Goal: Download file/media

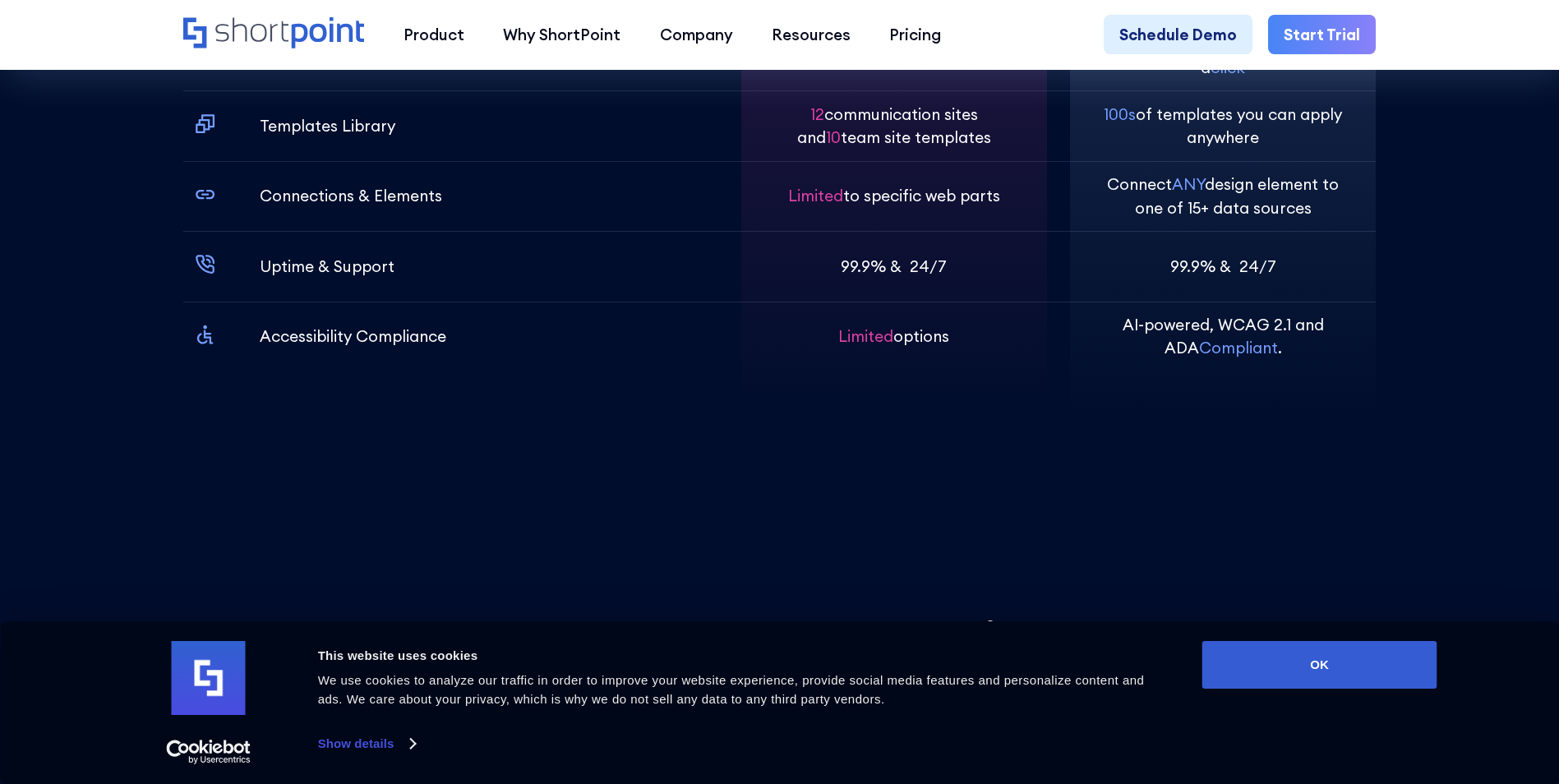
scroll to position [6243, 0]
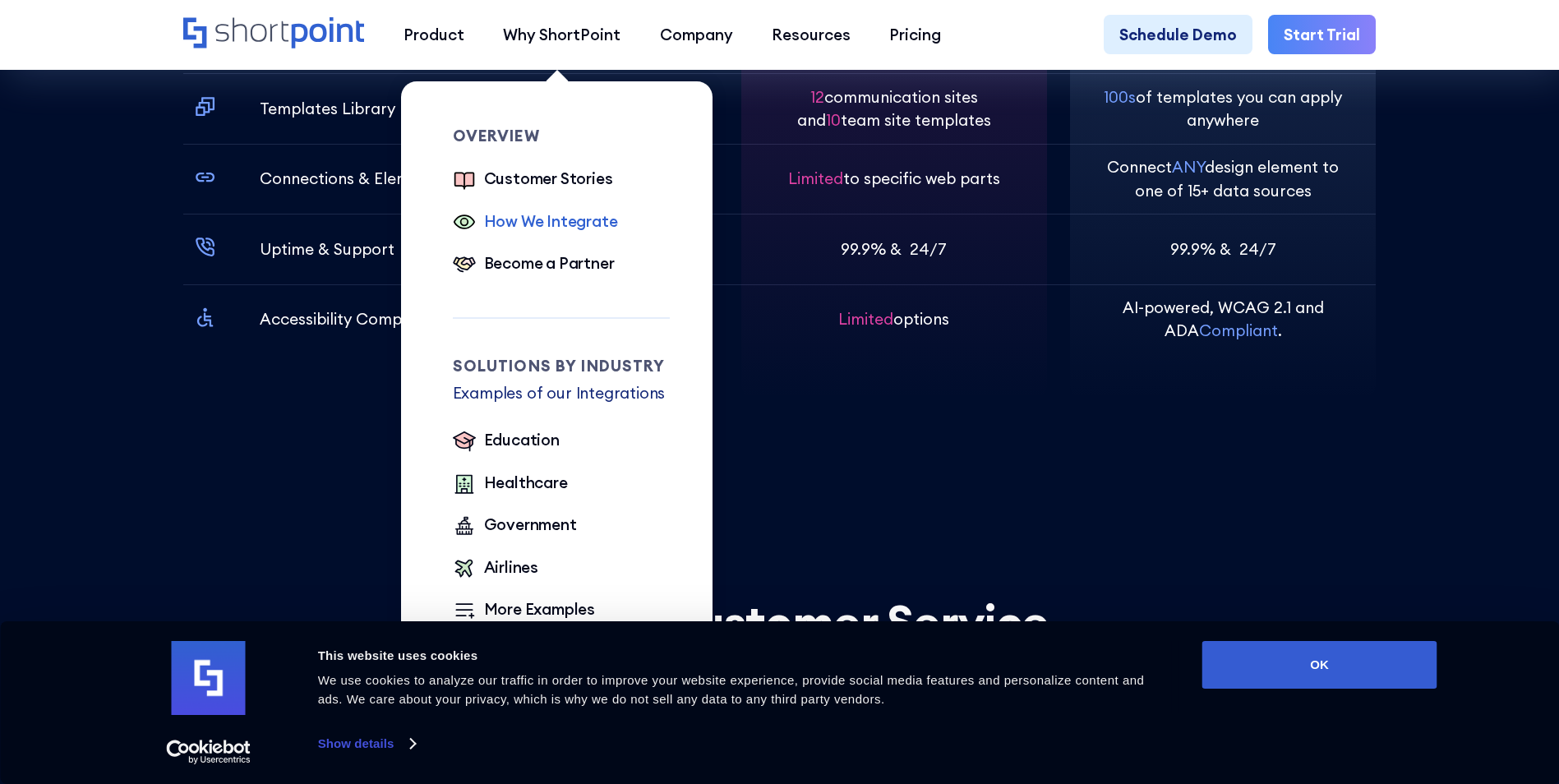
click at [578, 230] on div "How We Integrate" at bounding box center [551, 221] width 134 height 23
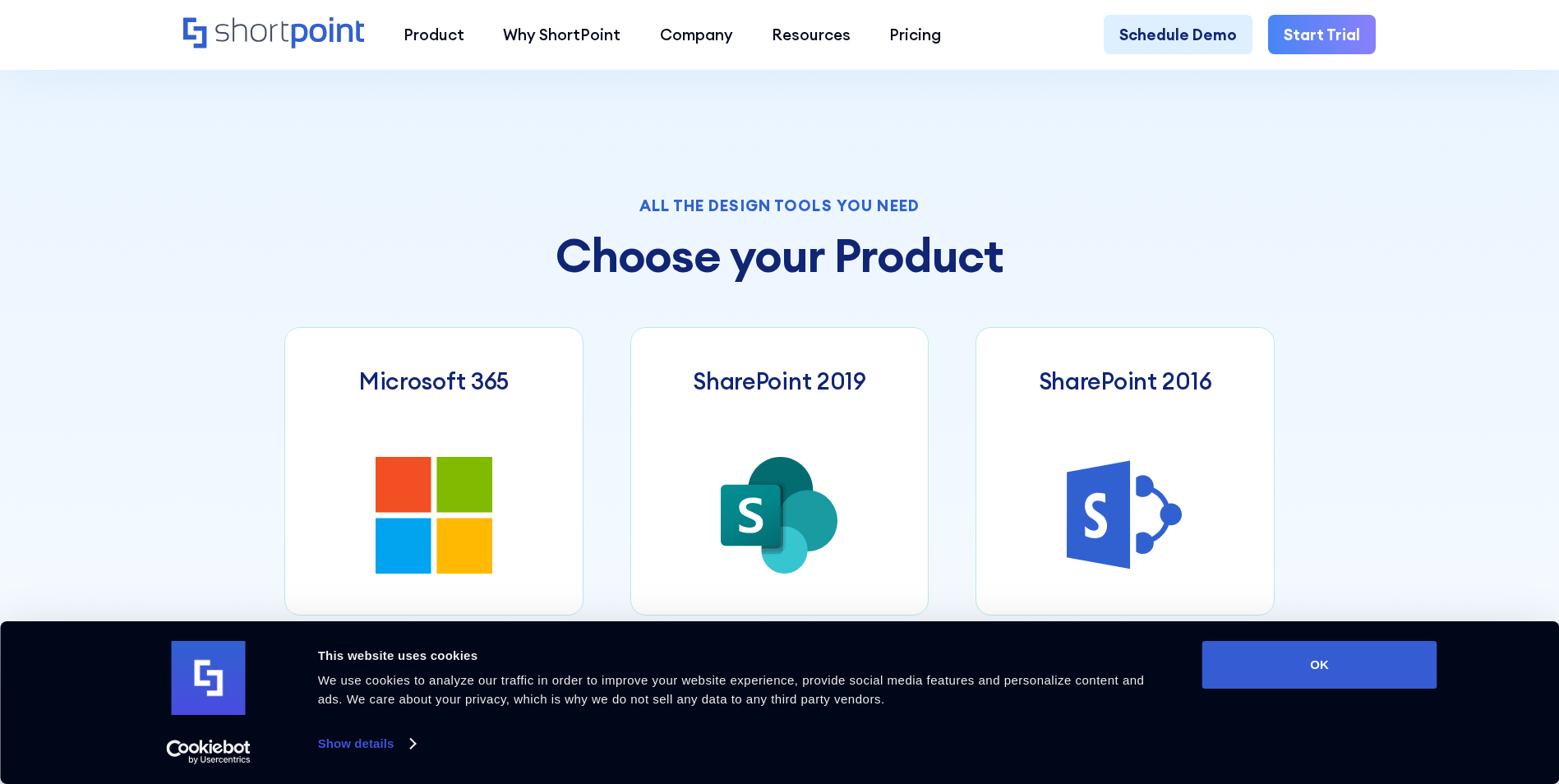
scroll to position [873, 0]
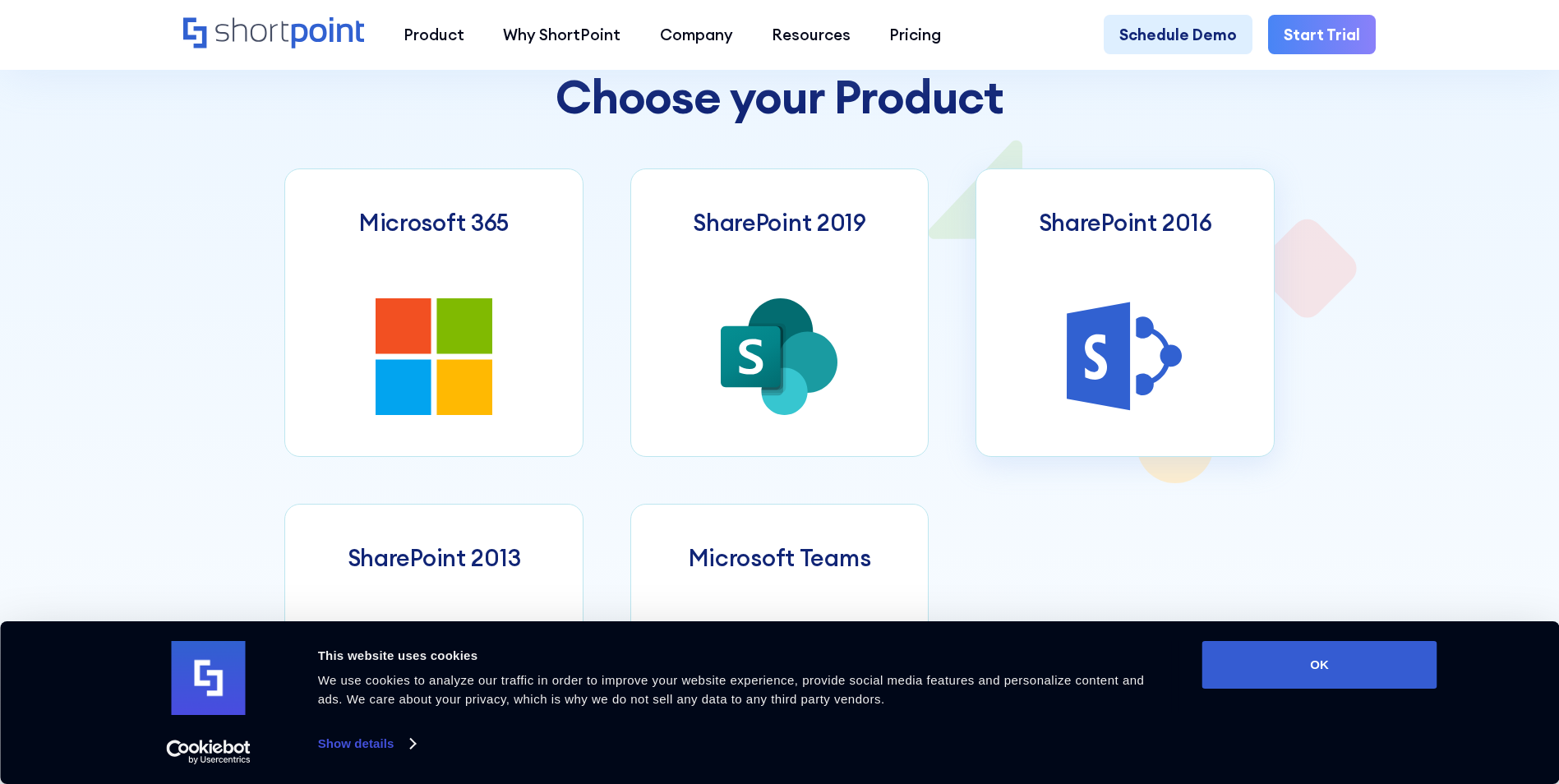
click at [1094, 338] on icon at bounding box center [1099, 356] width 64 height 108
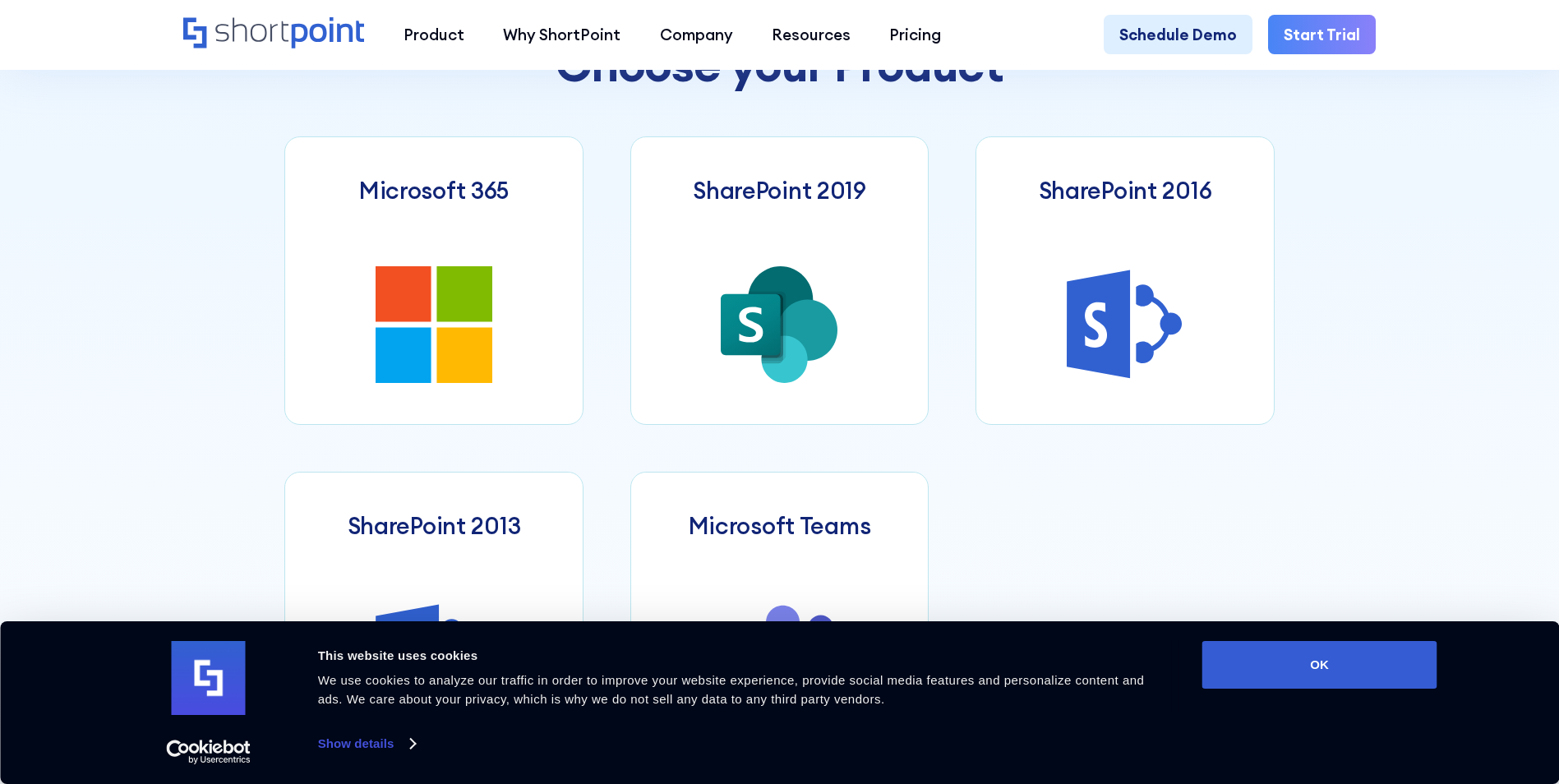
scroll to position [904, 0]
click at [1307, 681] on button "OK" at bounding box center [1320, 663] width 235 height 47
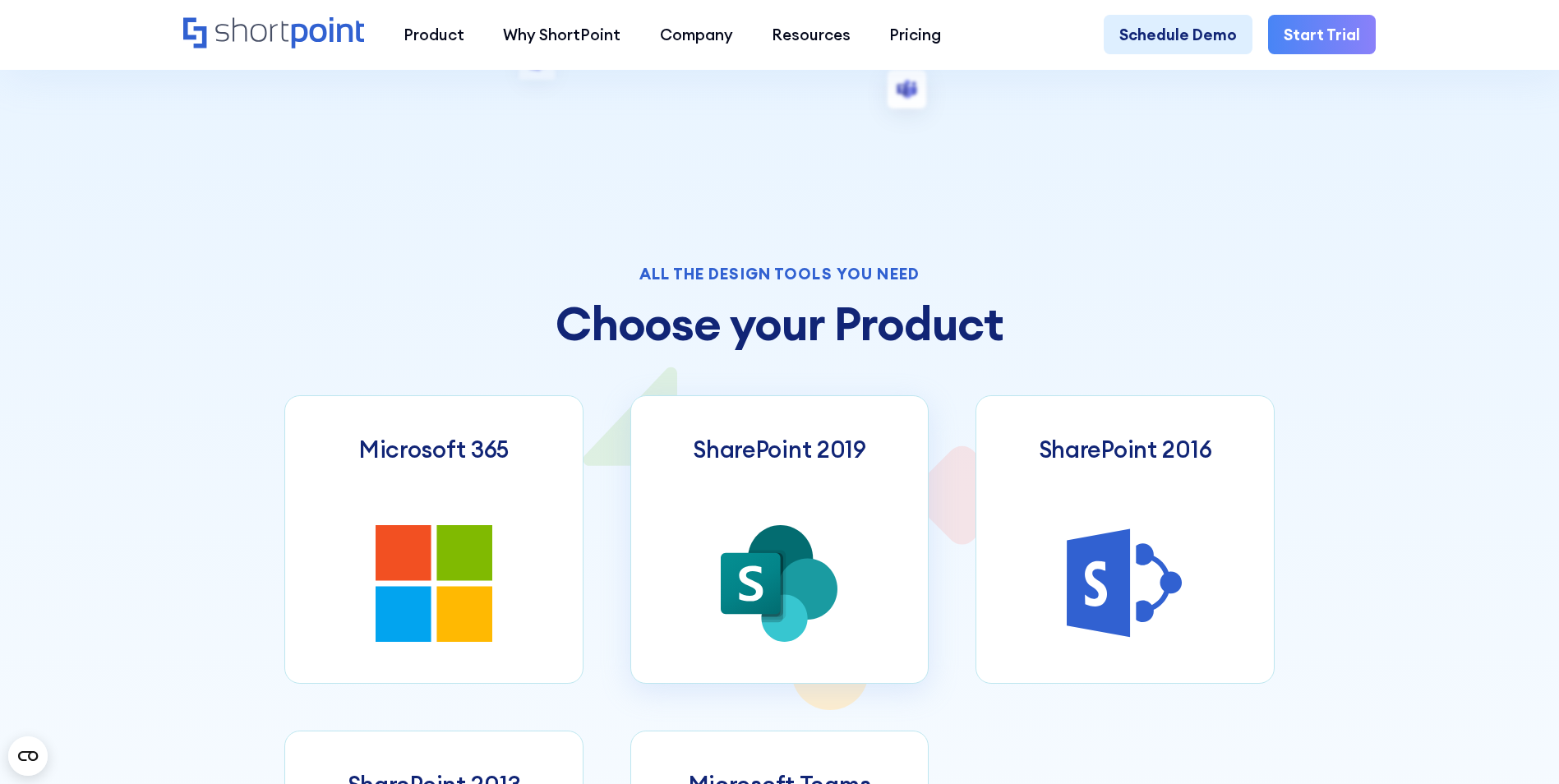
scroll to position [493, 0]
